Goal: Check status: Check status

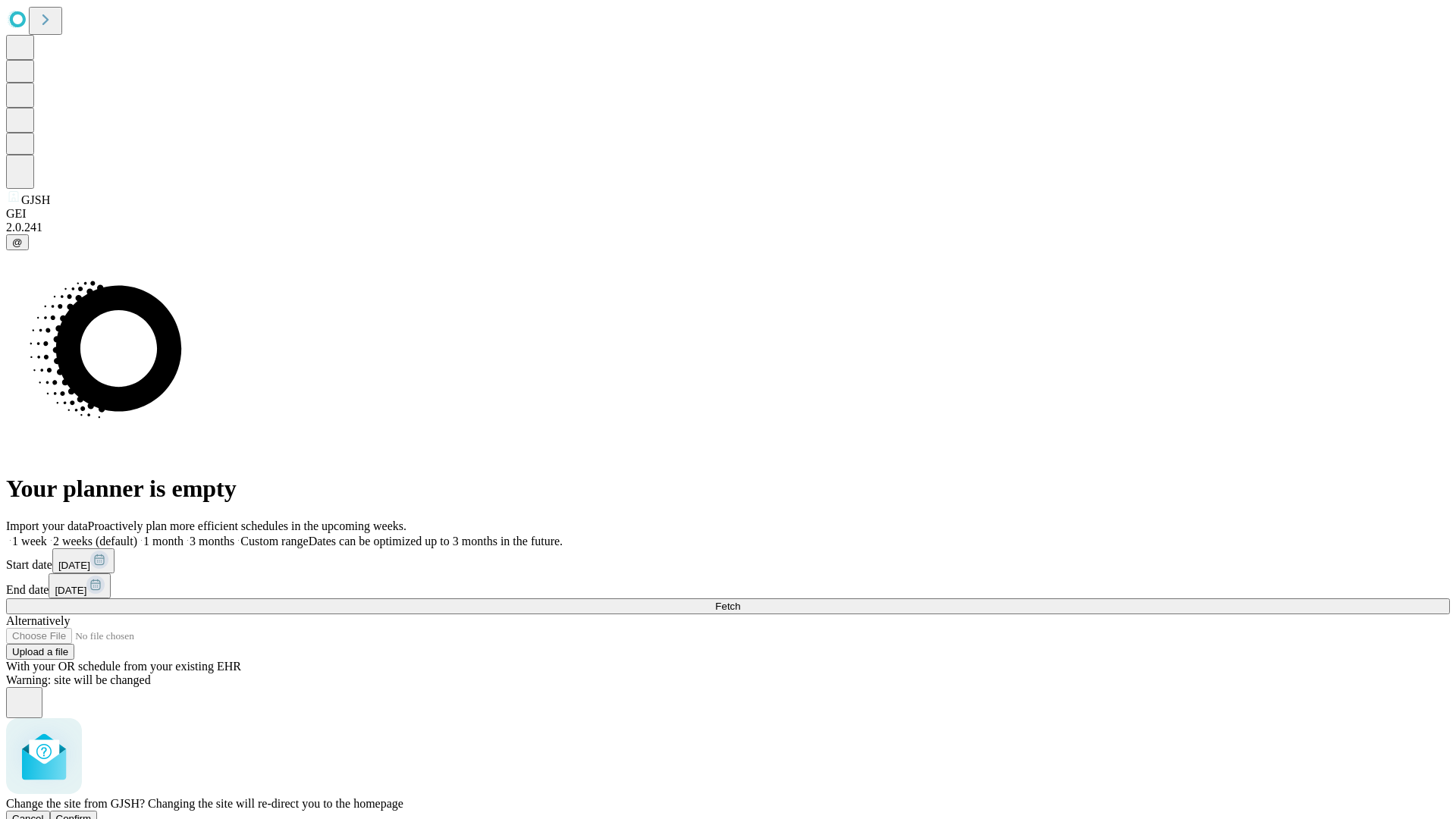
click at [92, 813] on span "Confirm" at bounding box center [74, 818] width 35 height 11
click at [138, 535] on label "2 weeks (default)" at bounding box center [92, 541] width 90 height 13
click at [740, 601] on span "Fetch" at bounding box center [727, 606] width 25 height 11
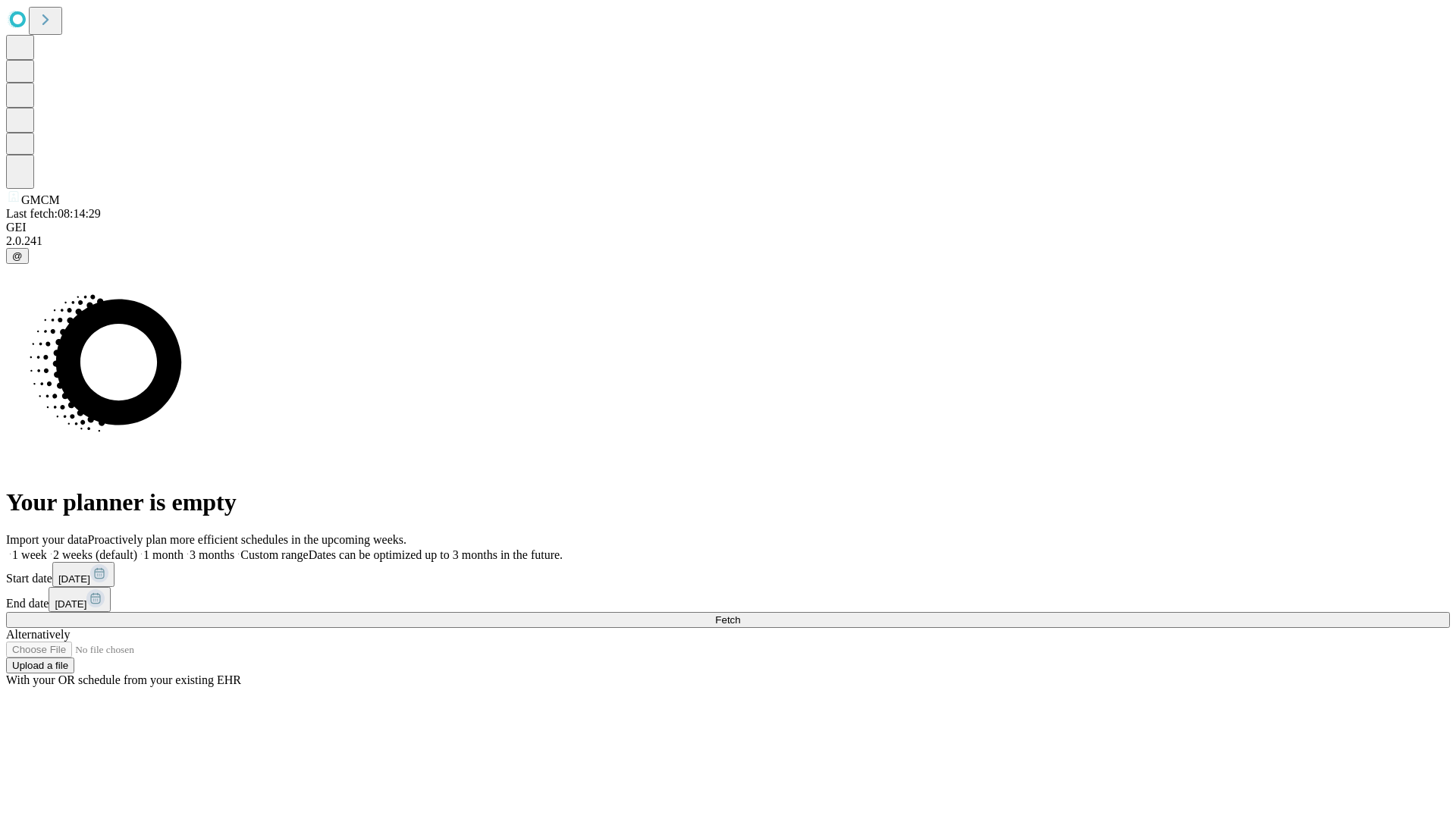
click at [138, 548] on label "2 weeks (default)" at bounding box center [92, 554] width 90 height 13
click at [740, 614] on span "Fetch" at bounding box center [727, 620] width 25 height 11
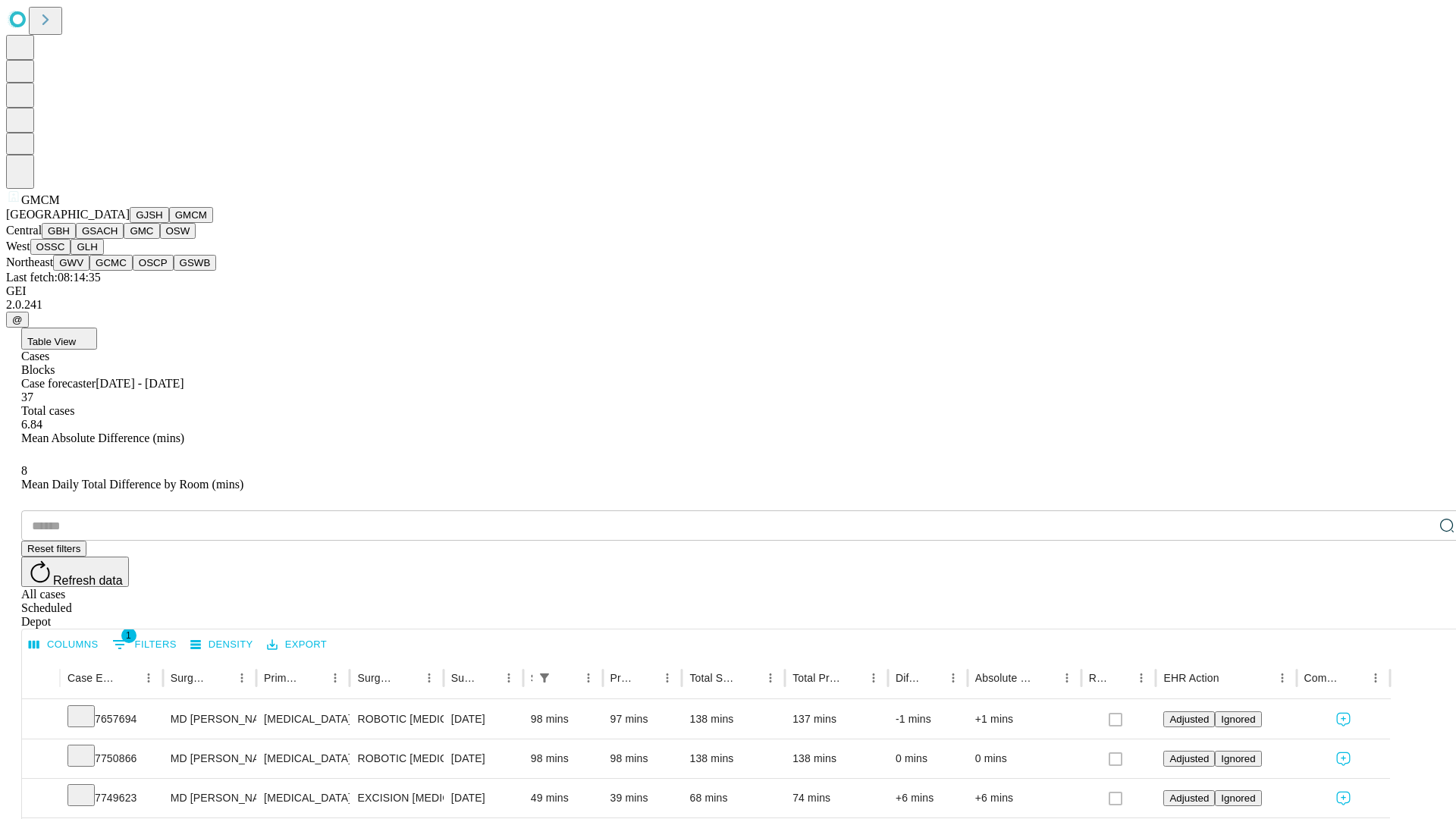
click at [76, 239] on button "GBH" at bounding box center [58, 231] width 34 height 16
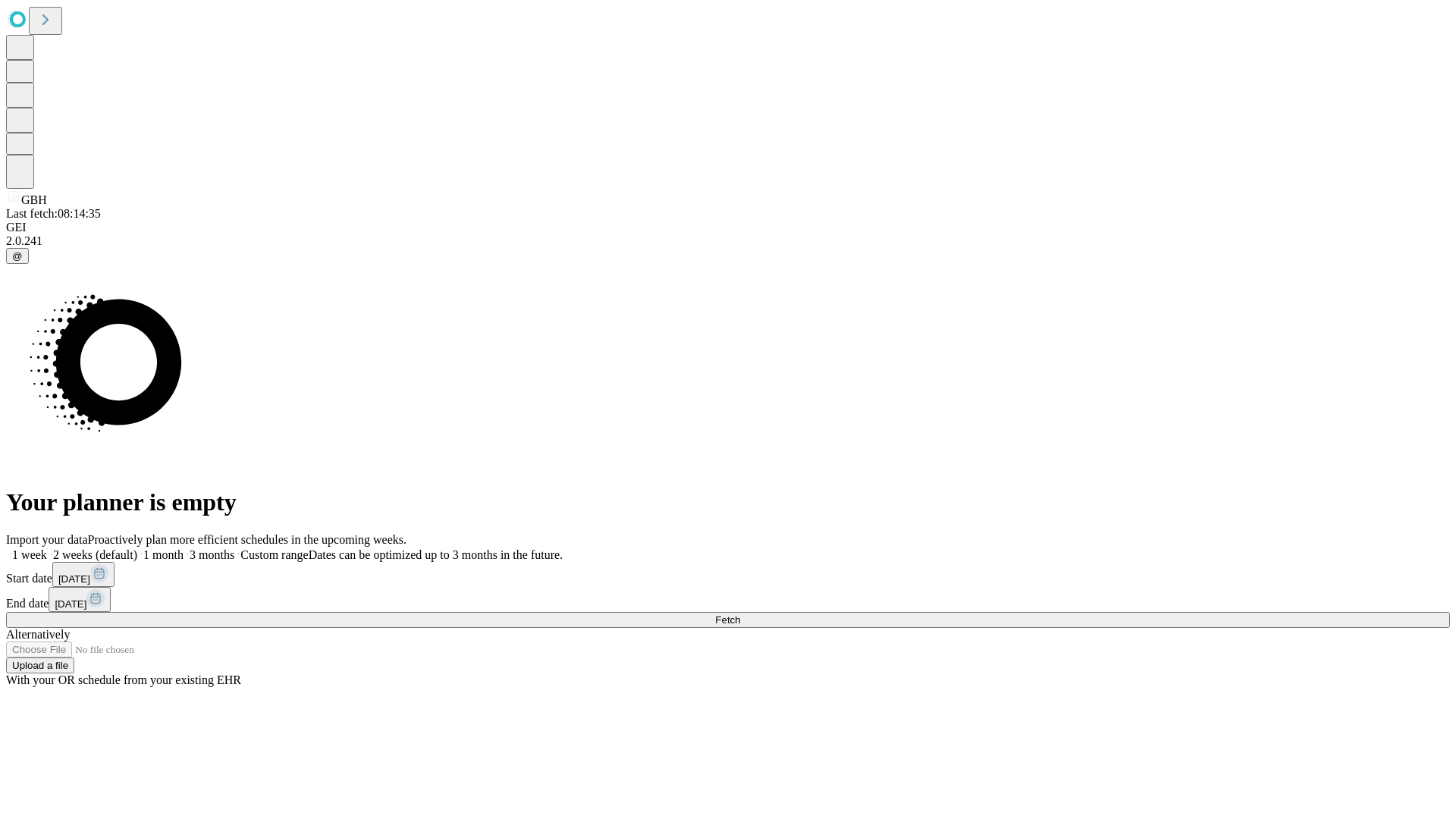
click at [138, 548] on label "2 weeks (default)" at bounding box center [92, 554] width 90 height 13
click at [740, 614] on span "Fetch" at bounding box center [727, 620] width 25 height 11
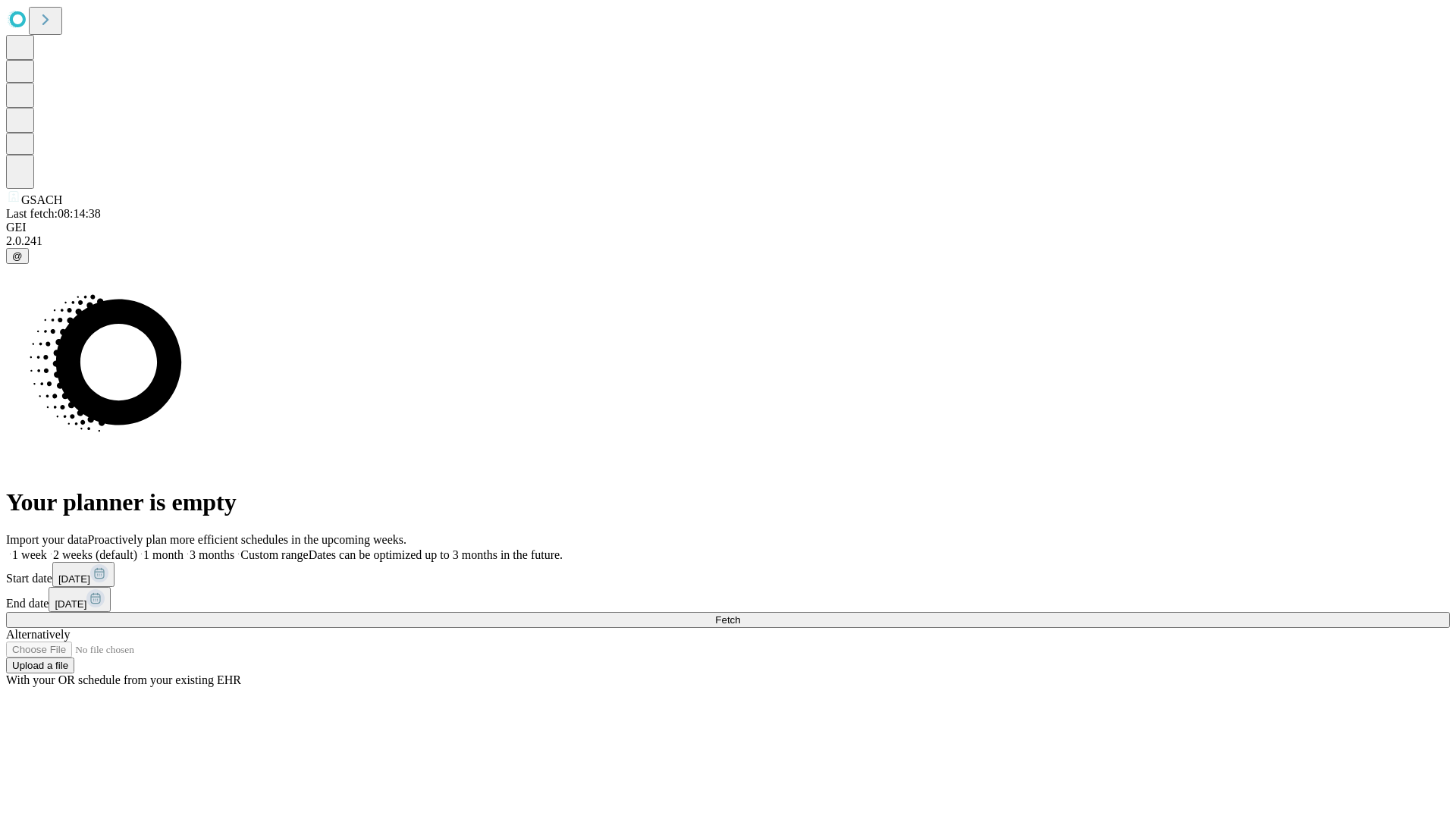
click at [740, 614] on span "Fetch" at bounding box center [727, 620] width 25 height 11
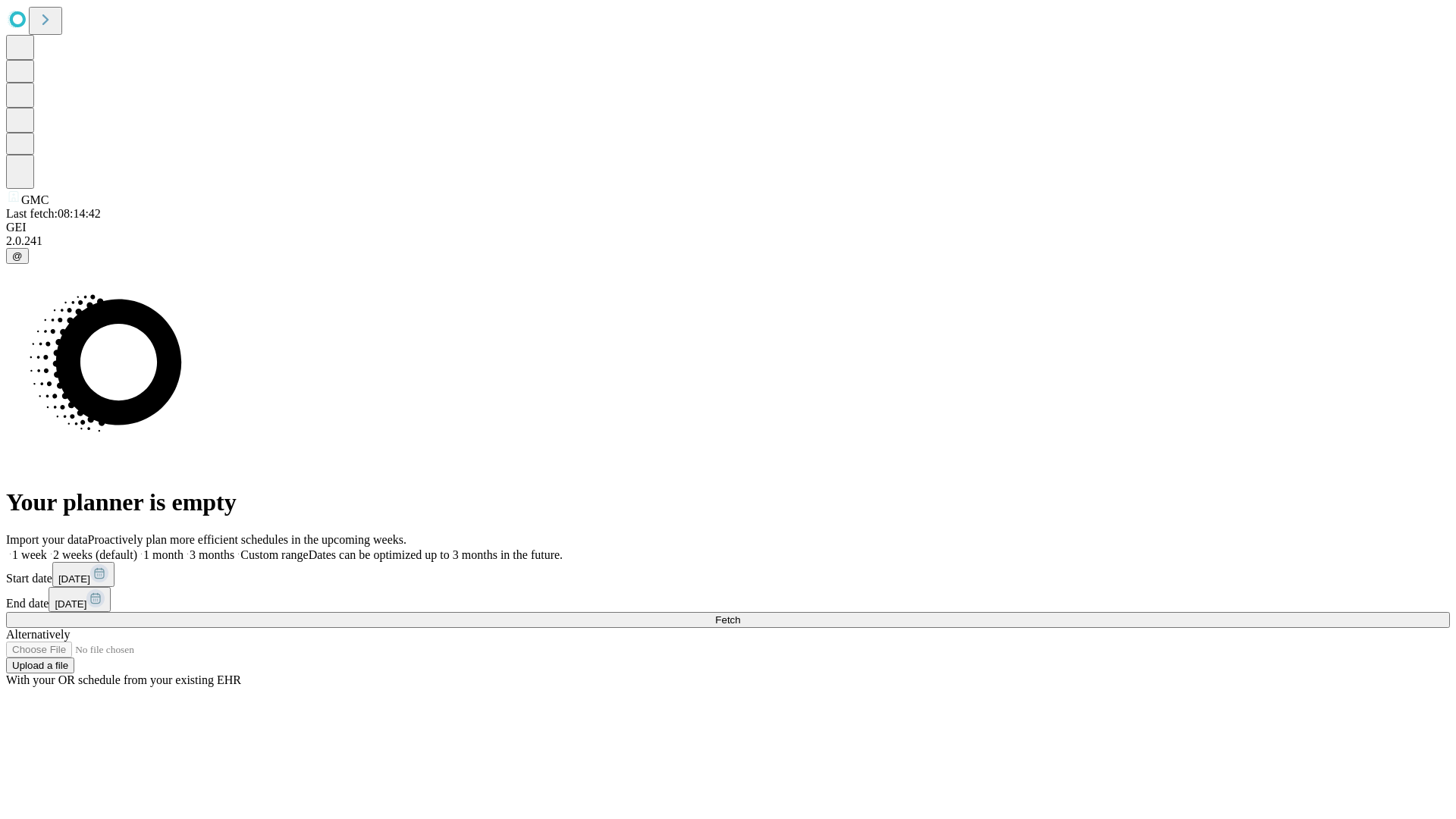
click at [138, 548] on label "2 weeks (default)" at bounding box center [92, 554] width 90 height 13
click at [740, 614] on span "Fetch" at bounding box center [727, 620] width 25 height 11
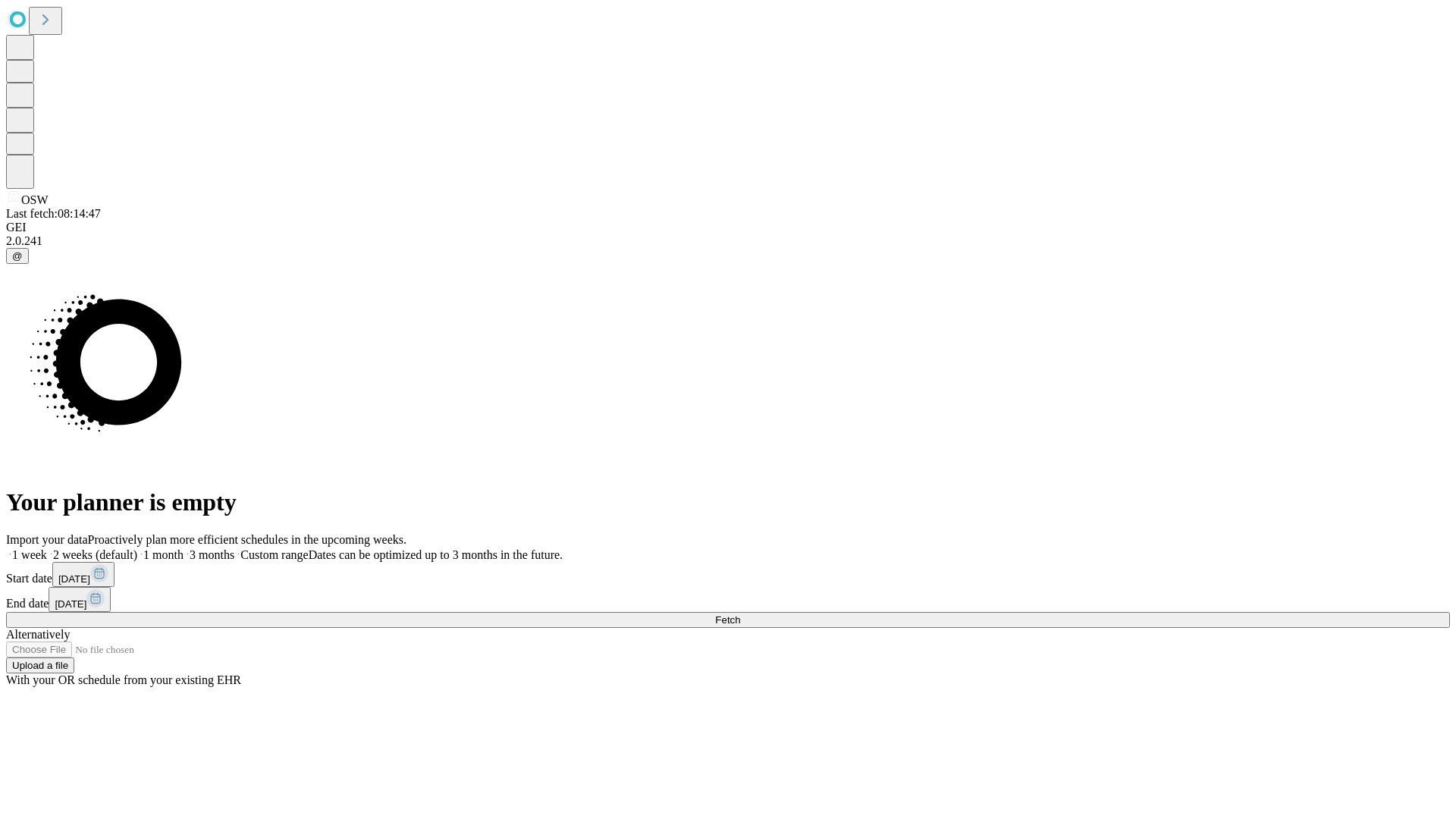
click at [138, 548] on label "2 weeks (default)" at bounding box center [92, 554] width 90 height 13
click at [740, 614] on span "Fetch" at bounding box center [727, 620] width 25 height 11
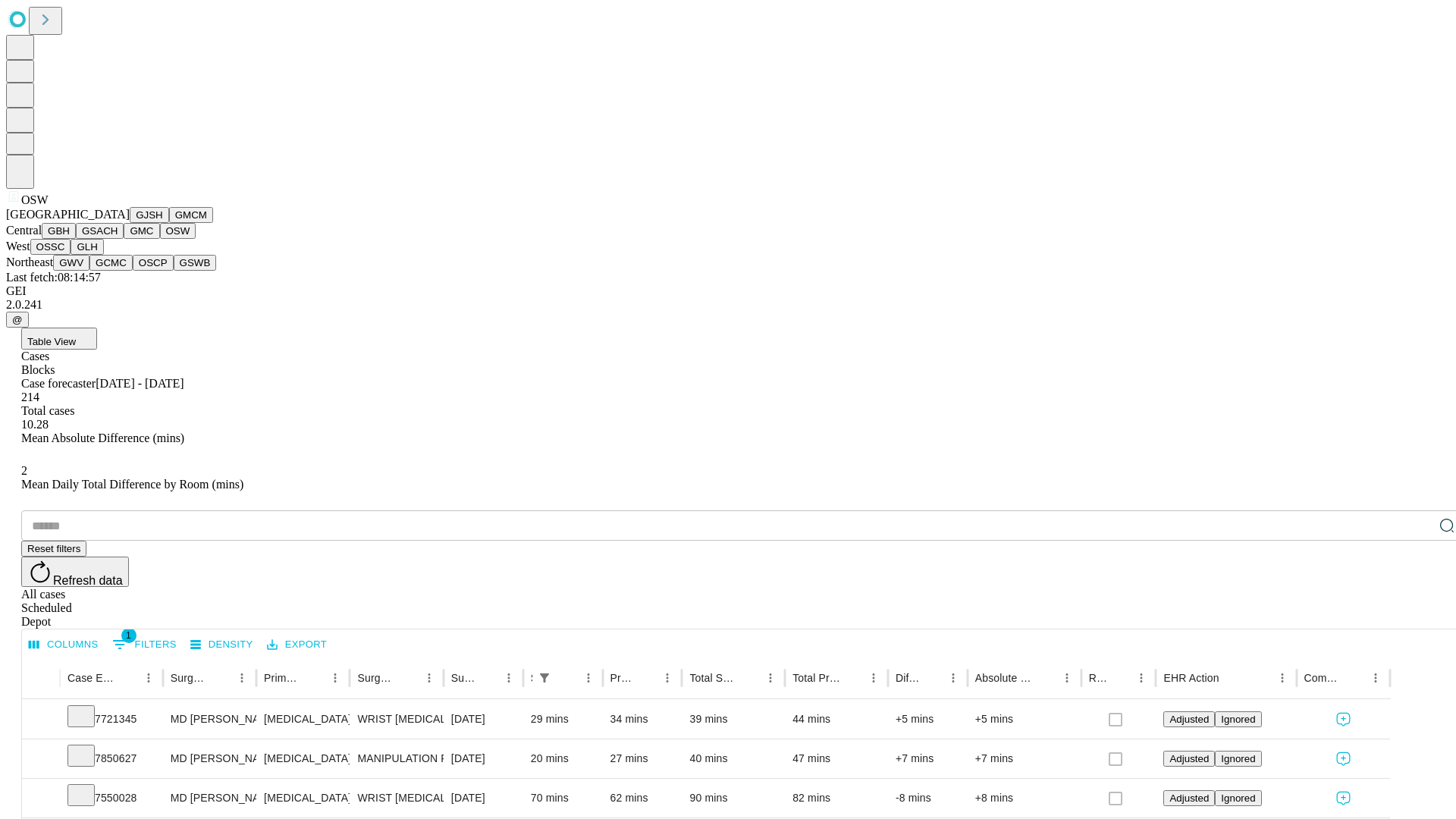
click at [71, 255] on button "OSSC" at bounding box center [50, 247] width 41 height 16
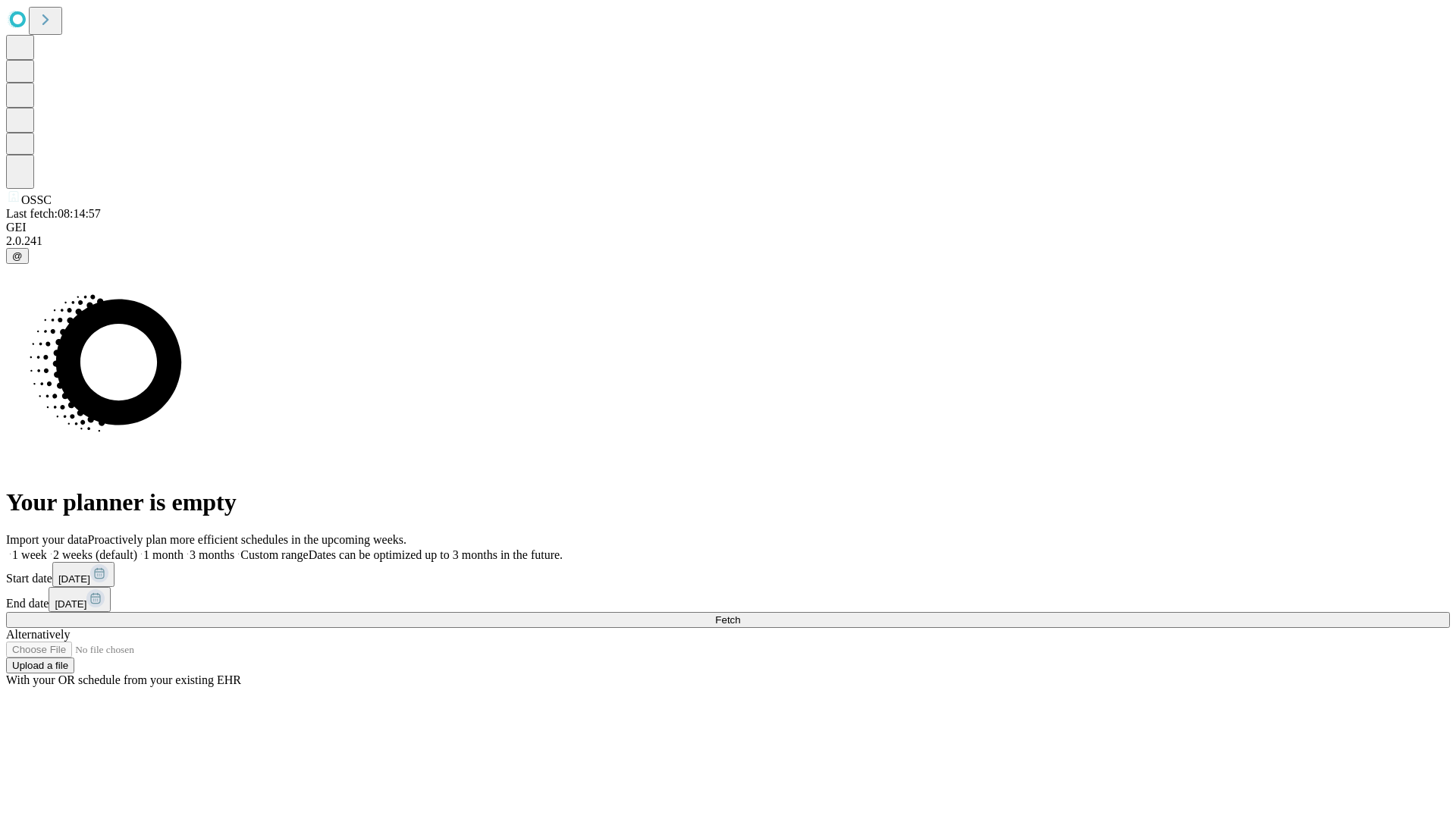
click at [138, 548] on label "2 weeks (default)" at bounding box center [92, 554] width 90 height 13
click at [740, 614] on span "Fetch" at bounding box center [727, 620] width 25 height 11
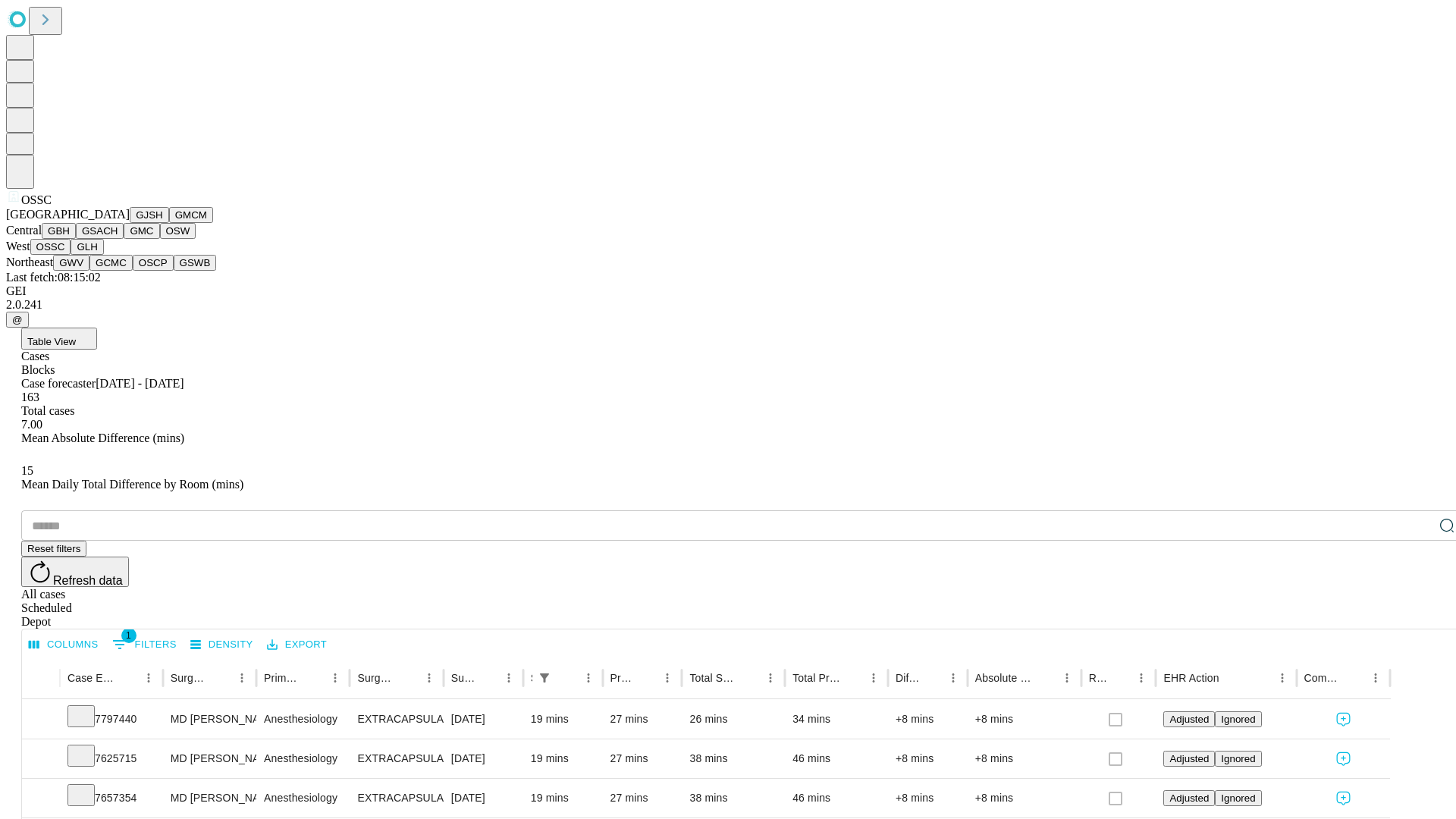
click at [103, 255] on button "GLH" at bounding box center [86, 247] width 33 height 16
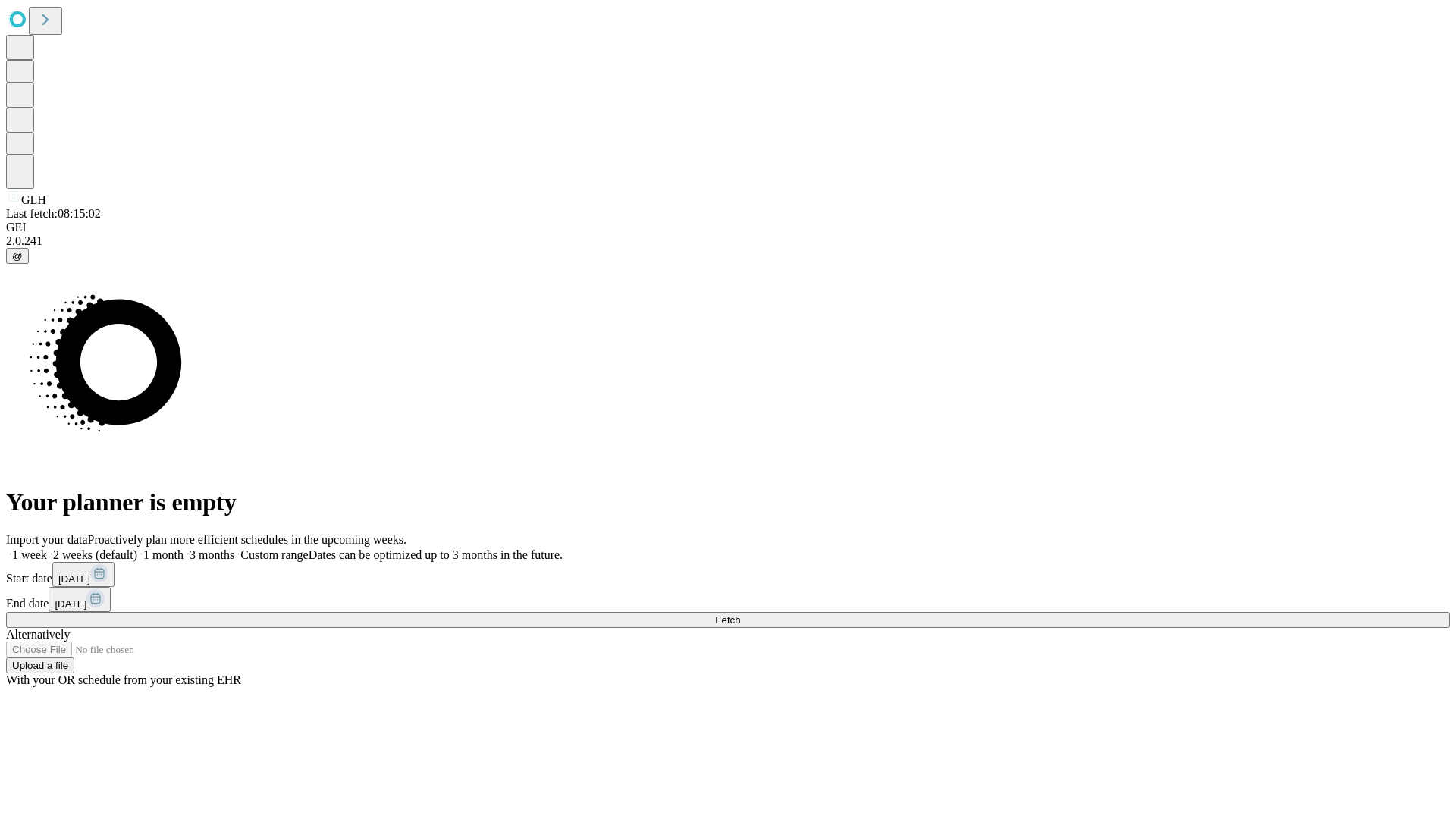
click at [138, 548] on label "2 weeks (default)" at bounding box center [92, 554] width 90 height 13
click at [740, 614] on span "Fetch" at bounding box center [727, 620] width 25 height 11
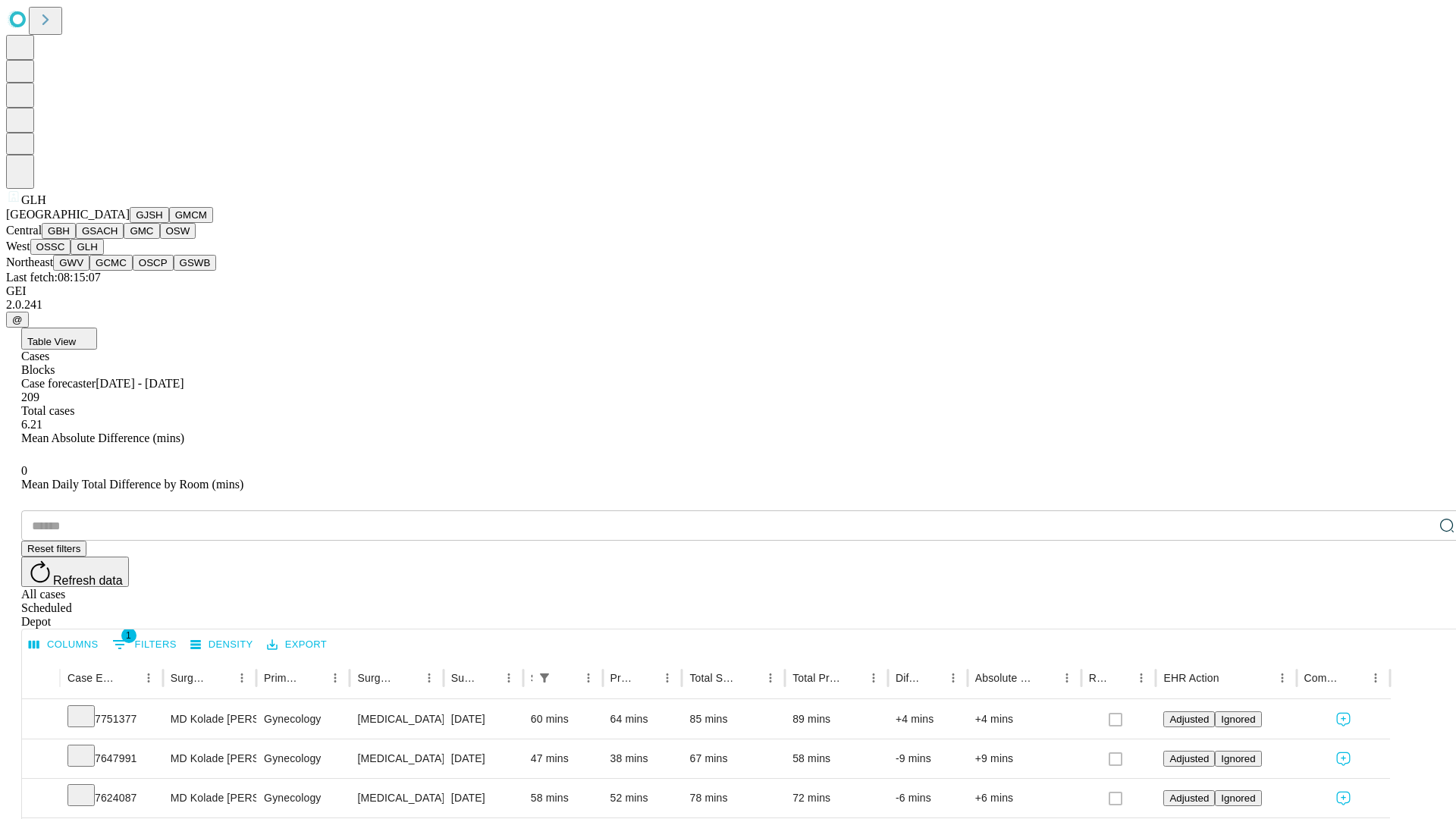
click at [89, 271] on button "GWV" at bounding box center [71, 263] width 36 height 16
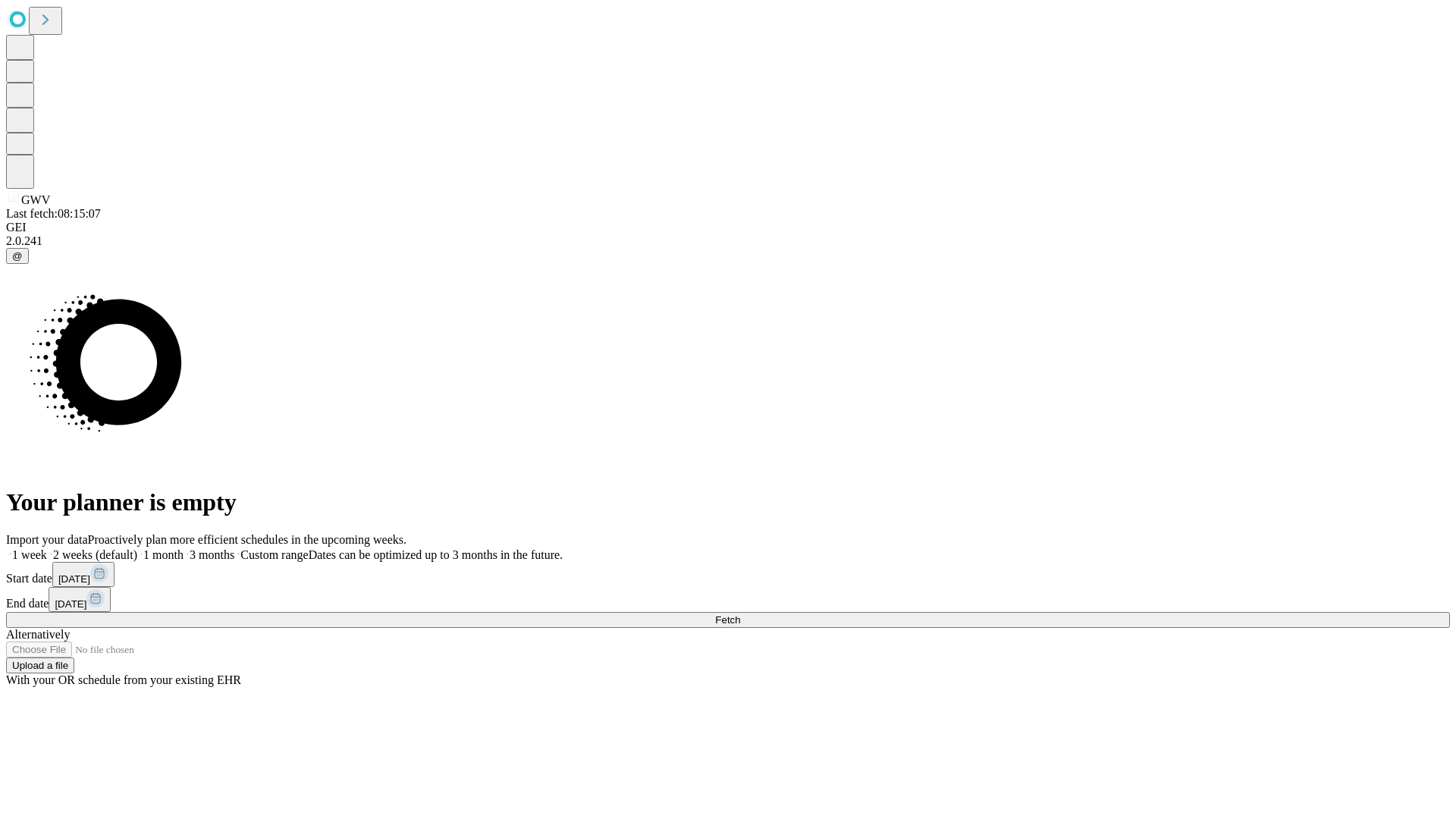
click at [138, 548] on label "2 weeks (default)" at bounding box center [92, 554] width 90 height 13
click at [740, 614] on span "Fetch" at bounding box center [727, 620] width 25 height 11
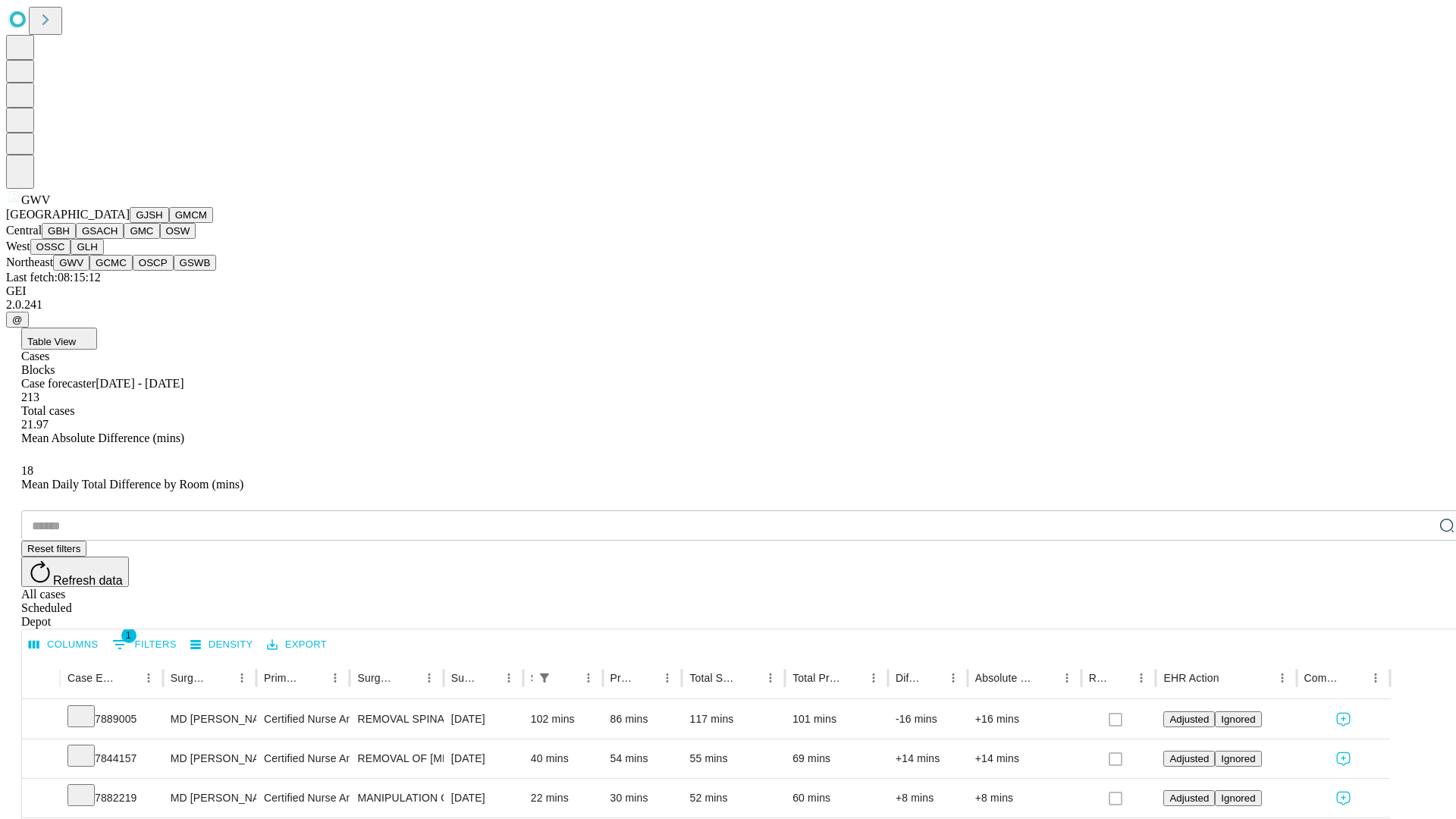
click at [117, 271] on button "GCMC" at bounding box center [110, 263] width 43 height 16
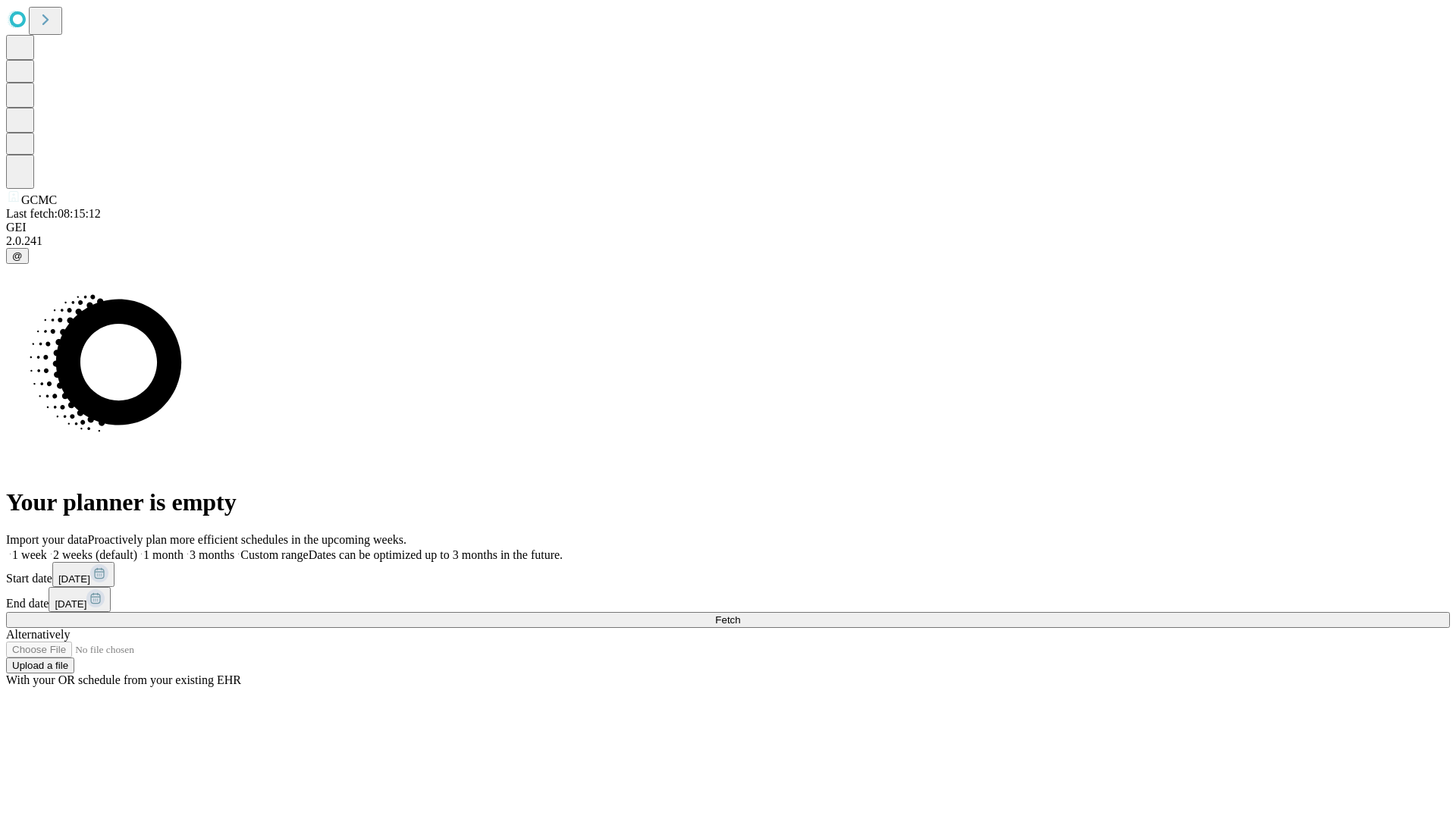
click at [138, 548] on label "2 weeks (default)" at bounding box center [92, 554] width 90 height 13
click at [740, 614] on span "Fetch" at bounding box center [727, 620] width 25 height 11
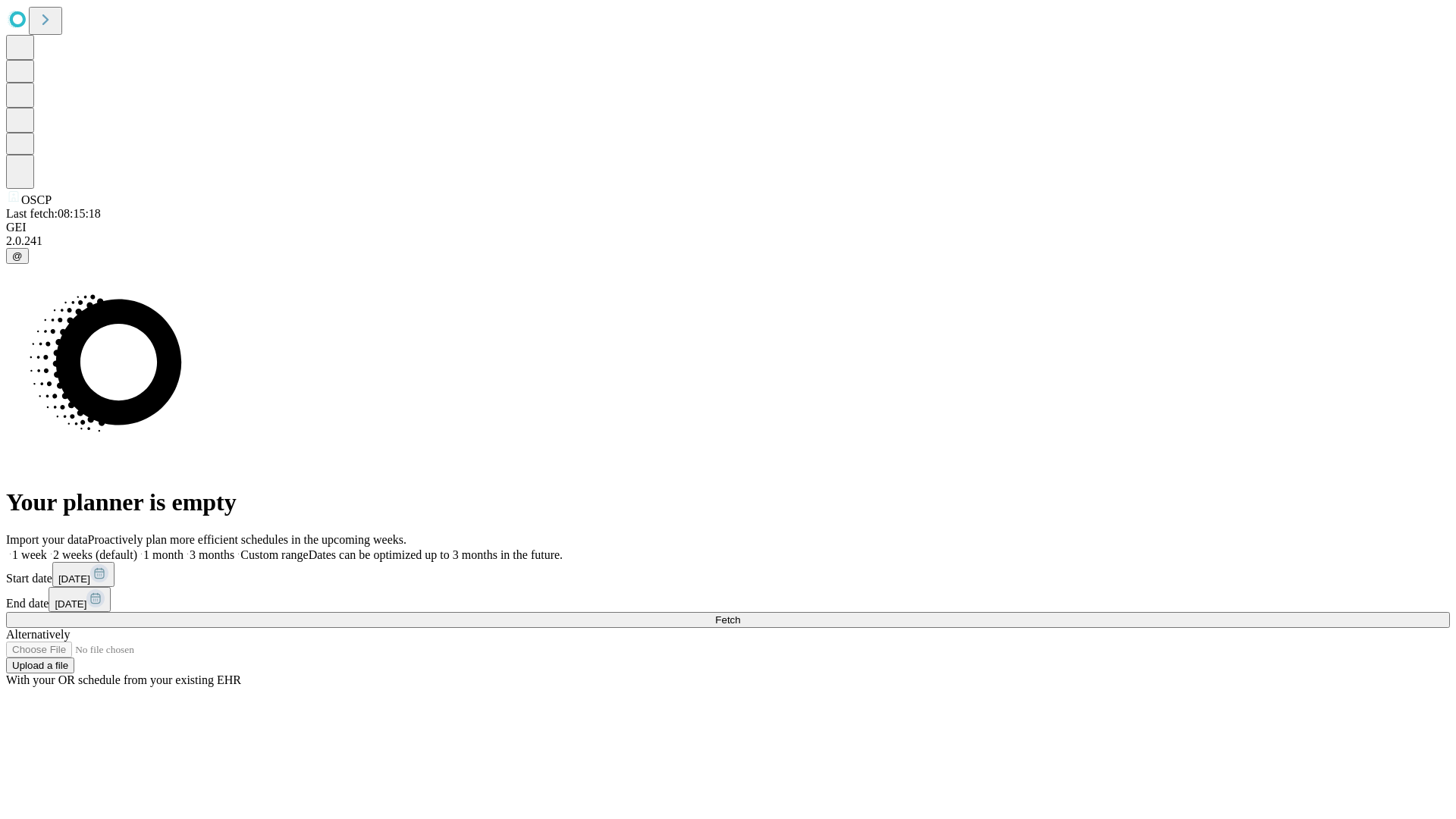
click at [138, 548] on label "2 weeks (default)" at bounding box center [92, 554] width 90 height 13
click at [740, 614] on span "Fetch" at bounding box center [727, 620] width 25 height 11
